Goal: Task Accomplishment & Management: Manage account settings

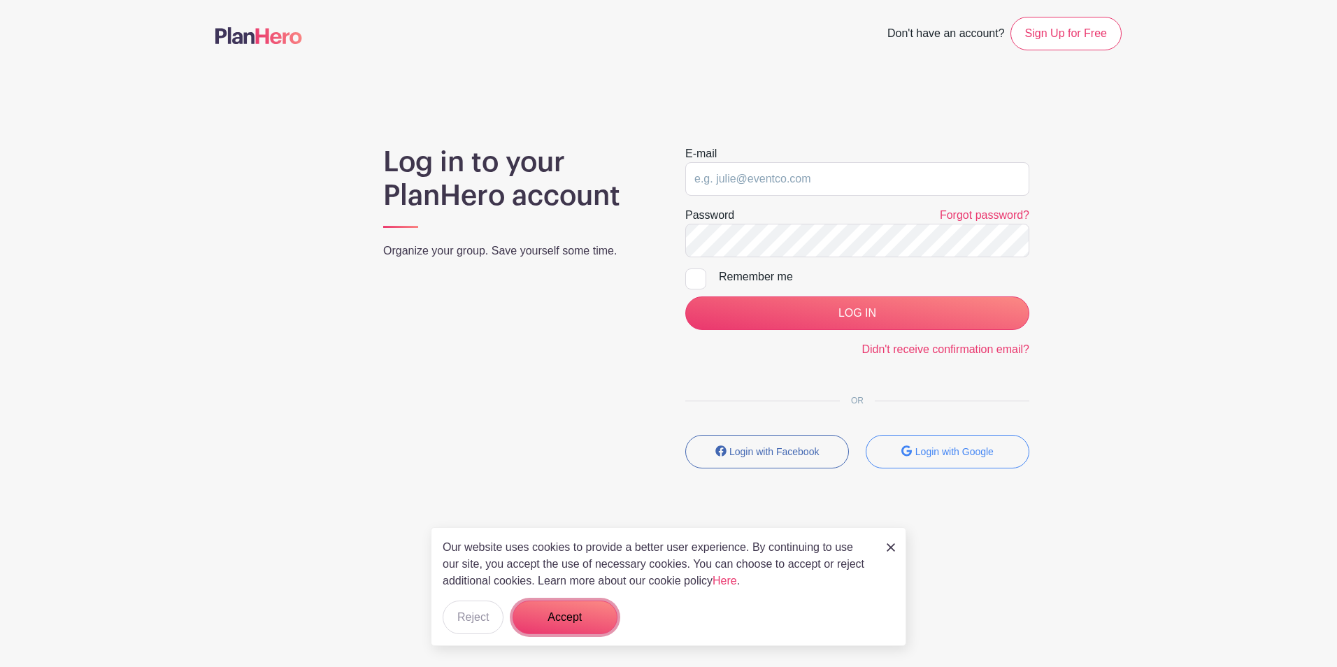
click at [599, 612] on button "Accept" at bounding box center [565, 618] width 105 height 34
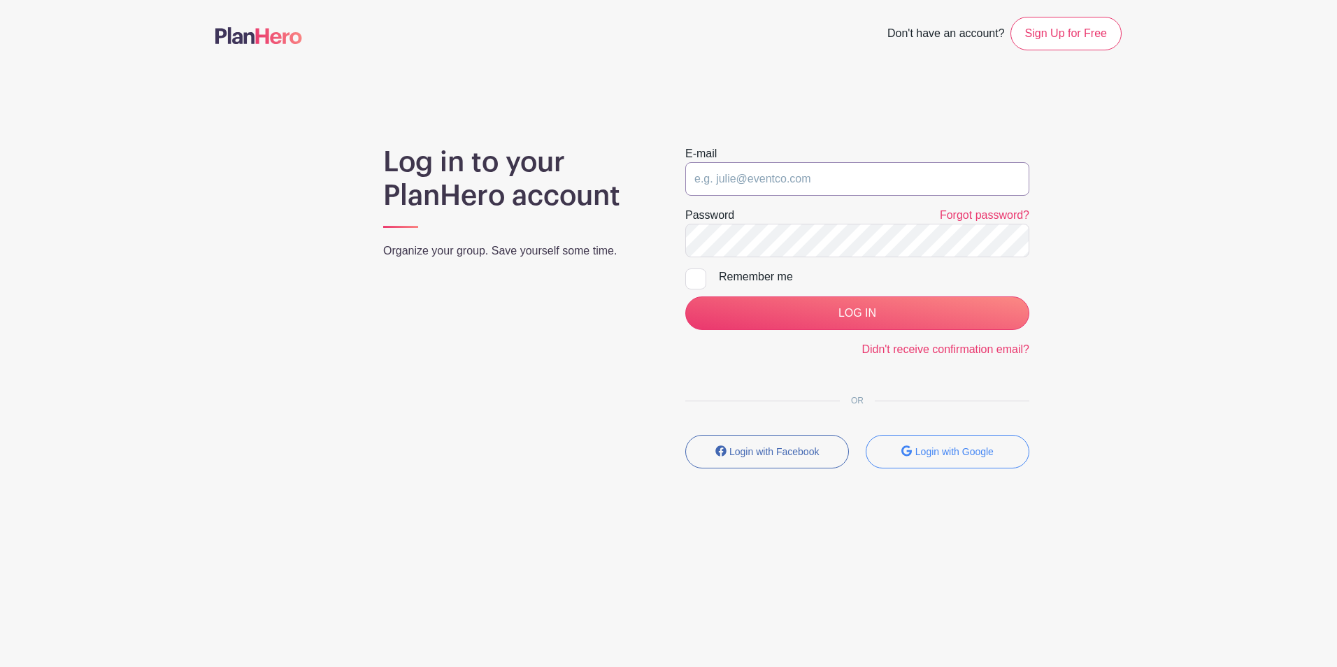
drag, startPoint x: 692, startPoint y: 184, endPoint x: 706, endPoint y: 183, distance: 14.1
click at [692, 183] on input "email" at bounding box center [857, 179] width 344 height 34
paste input "[EMAIL_ADDRESS][DOMAIN_NAME]"
type input "[EMAIL_ADDRESS][DOMAIN_NAME]"
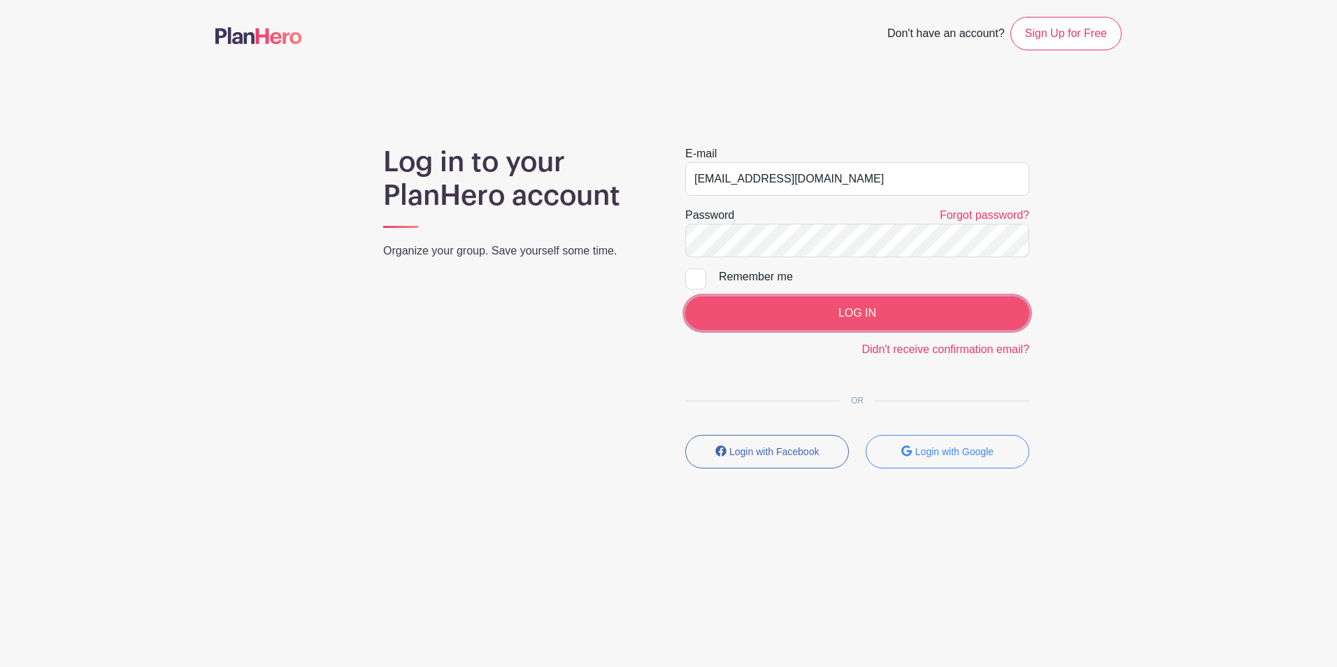
click at [859, 312] on input "LOG IN" at bounding box center [857, 314] width 344 height 34
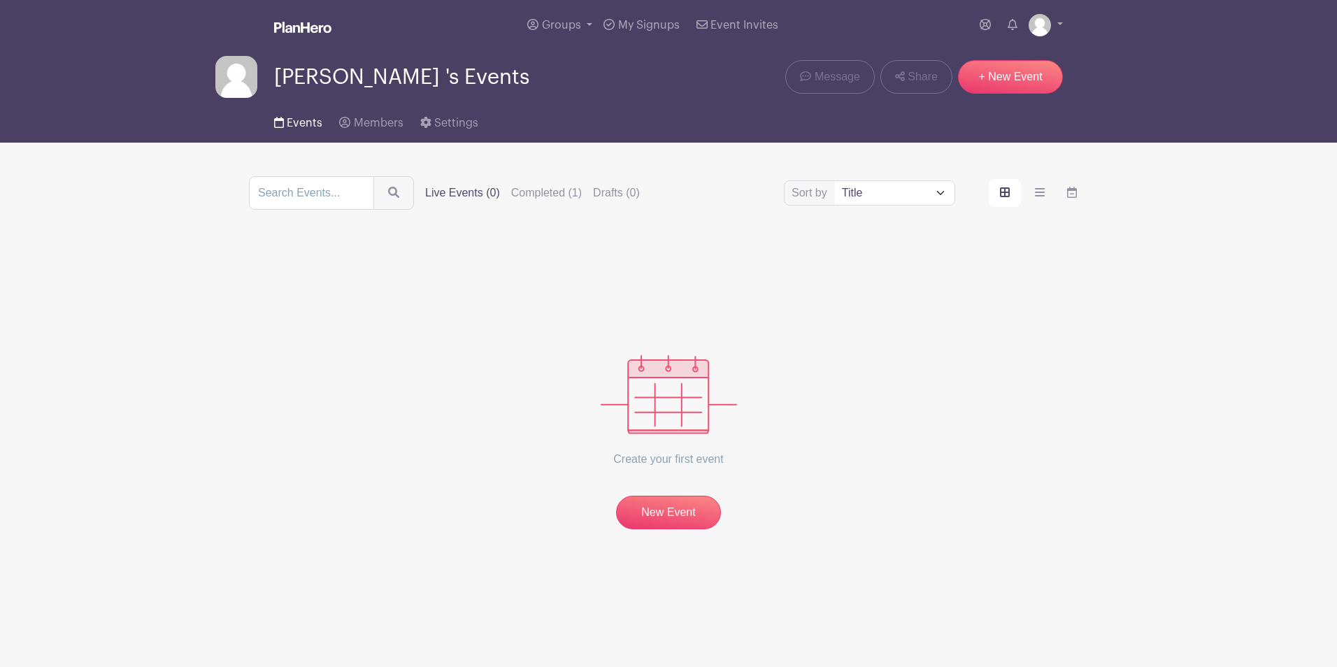
click at [302, 120] on span "Events" at bounding box center [305, 122] width 36 height 11
click at [555, 195] on label "Completed (1)" at bounding box center [546, 193] width 71 height 17
click at [0, 0] on input "Completed (1)" at bounding box center [0, 0] width 0 height 0
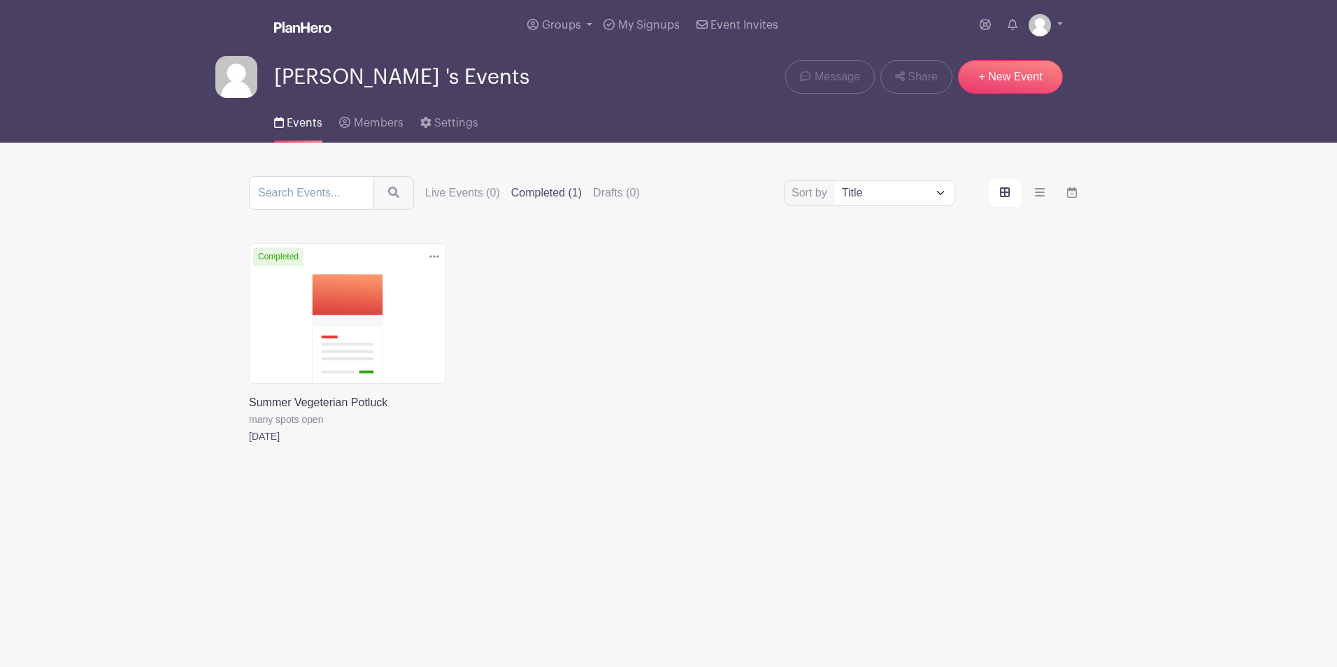
click at [249, 445] on link at bounding box center [249, 445] width 0 height 0
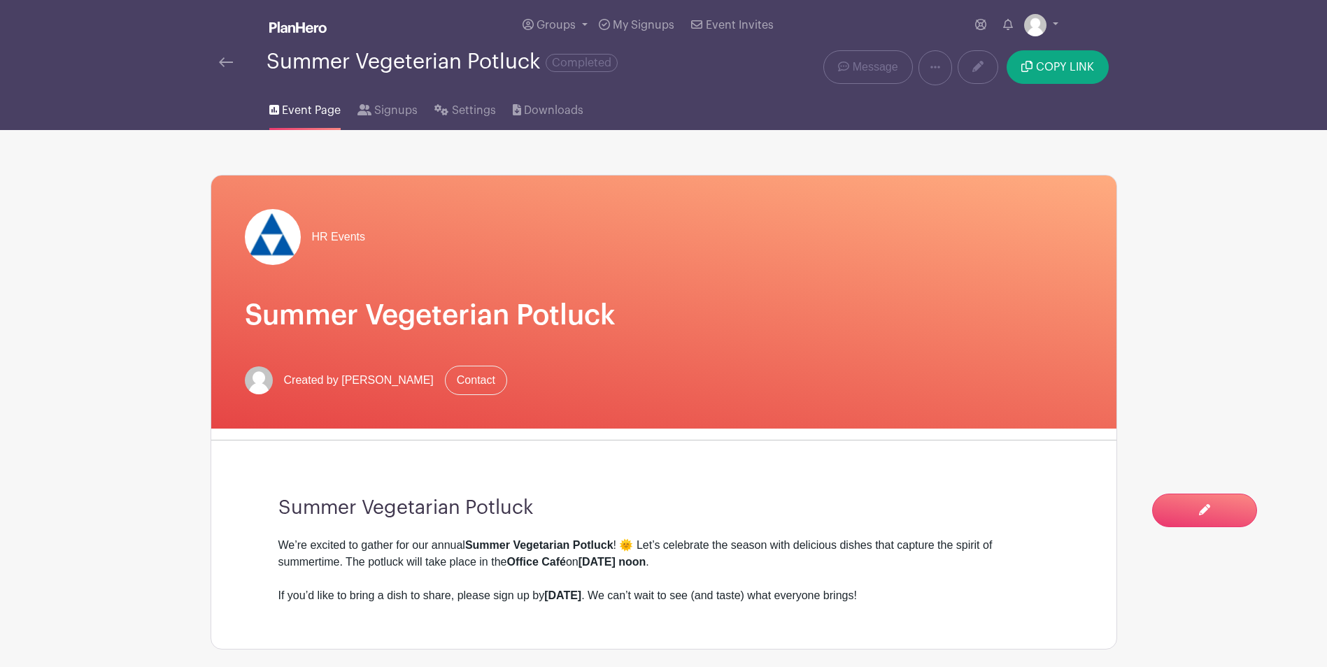
click at [1060, 24] on div "Groups All Groups Gabriel 's Events My Signups Event Invites My account Logout" at bounding box center [663, 25] width 923 height 50
click at [1050, 23] on link at bounding box center [1041, 25] width 34 height 22
click at [990, 84] on link "Logout" at bounding box center [1002, 92] width 110 height 22
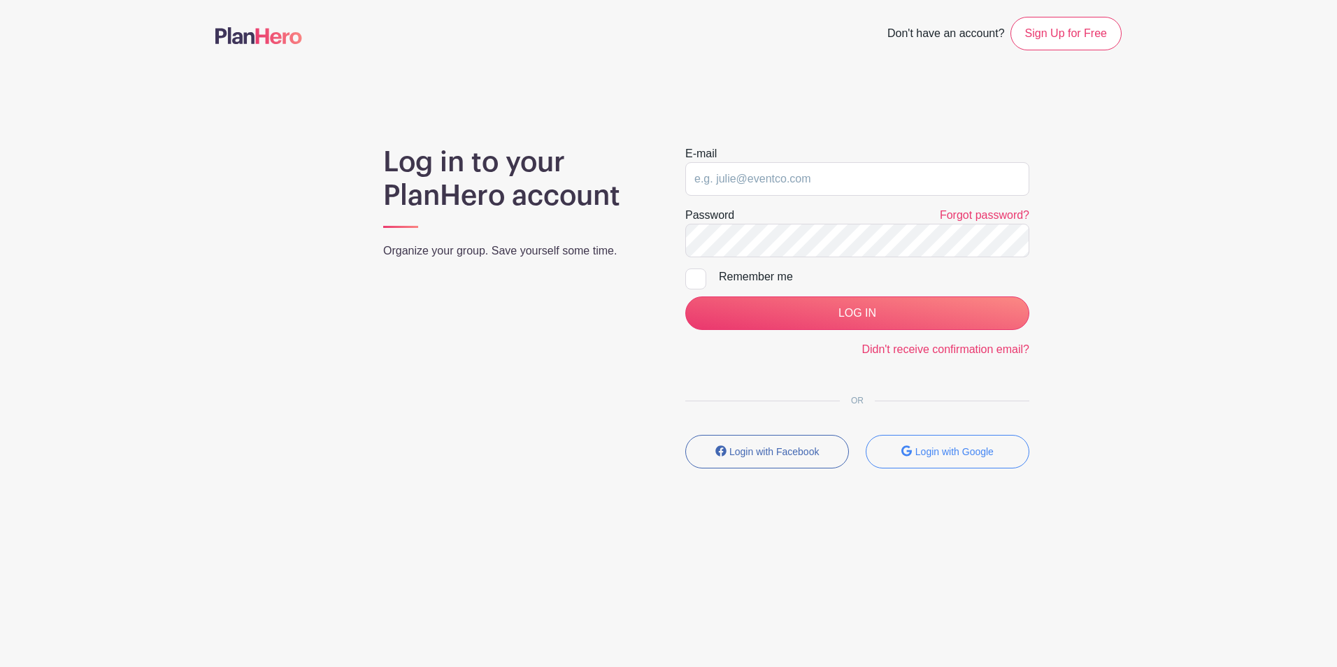
type input "[EMAIL_ADDRESS][DOMAIN_NAME]"
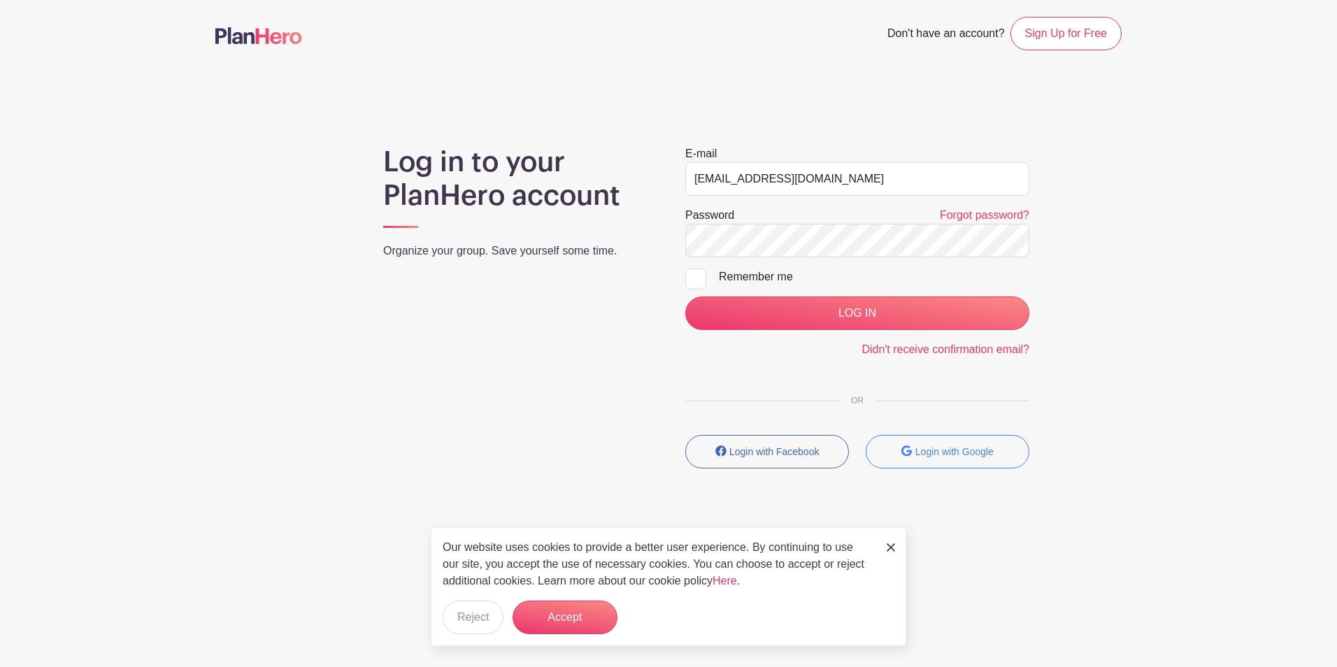
click at [1258, 64] on nav "Don't have an account? Sign Up for Free" at bounding box center [668, 33] width 1337 height 67
click at [1284, 120] on main "Don't have an account? Sign Up for Free Log in to your PlanHero account Organiz…" at bounding box center [668, 283] width 1337 height 567
